Goal: Task Accomplishment & Management: Manage account settings

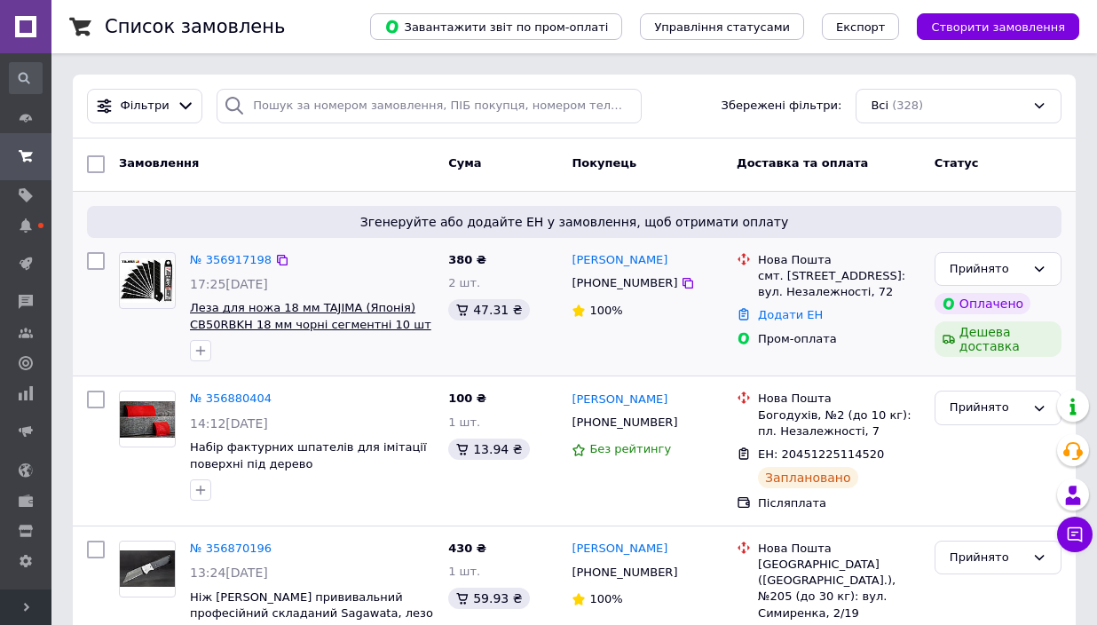
click at [327, 317] on span "Леза для ножа 18 мм TAJIMA (Японія) CB50RBKH 18 мм чорні сегментні 10 шт" at bounding box center [310, 316] width 241 height 30
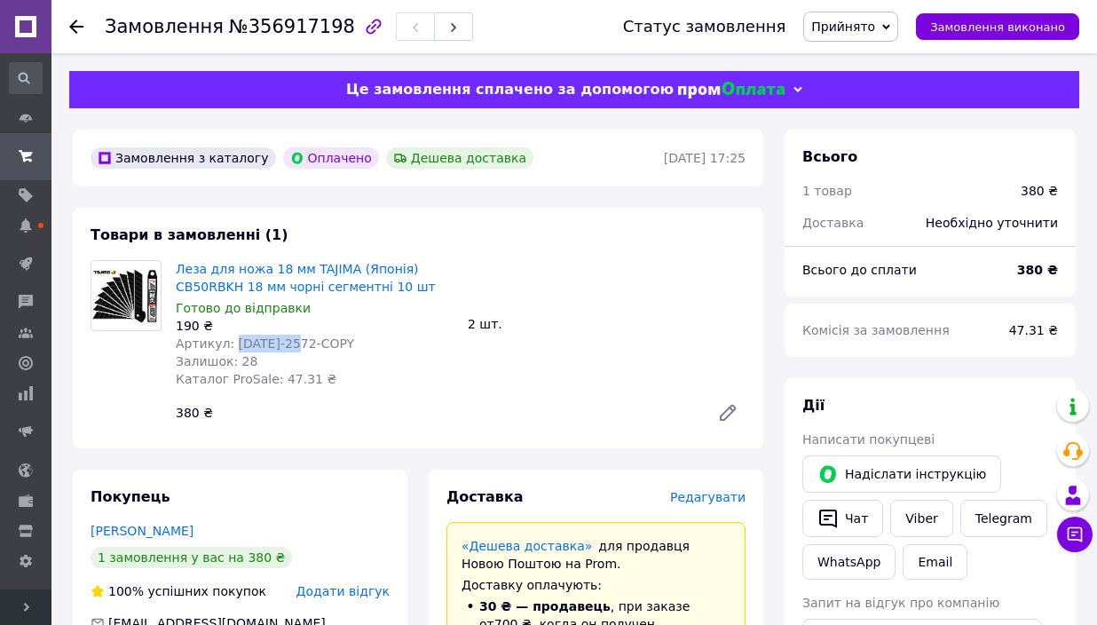
drag, startPoint x: 287, startPoint y: 346, endPoint x: 230, endPoint y: 337, distance: 58.4
click at [230, 337] on span "Артикул: [DATE]-2572-COPY" at bounding box center [265, 343] width 178 height 14
copy span "[DATE]-2572"
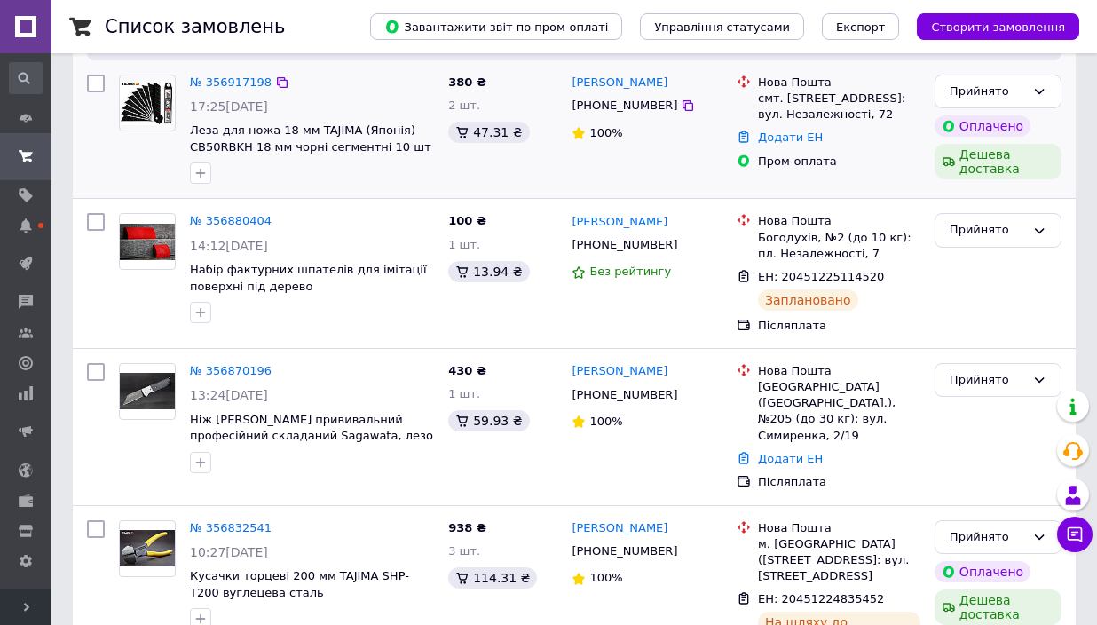
scroll to position [355, 0]
